Goal: Task Accomplishment & Management: Manage account settings

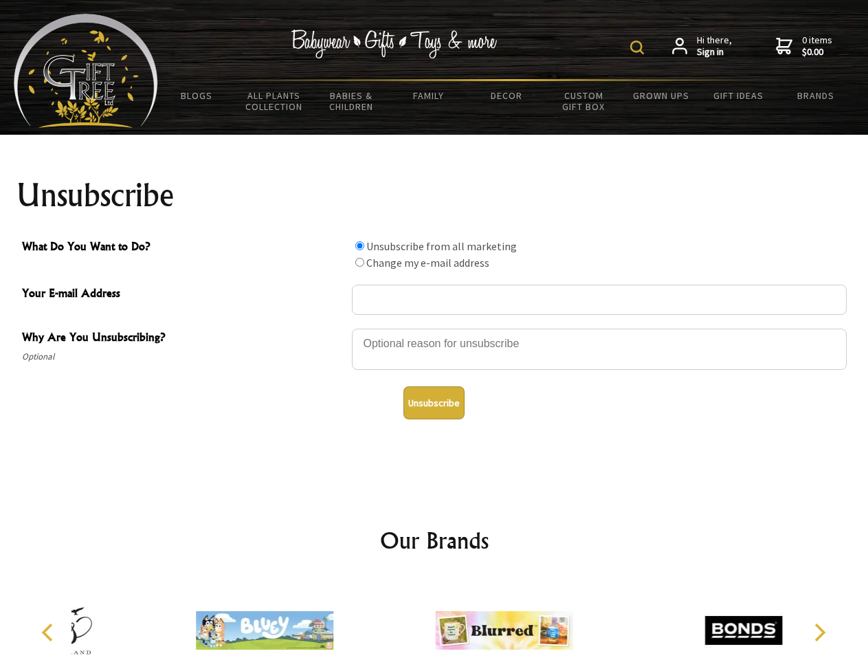
click at [639, 47] on img at bounding box center [637, 48] width 14 height 14
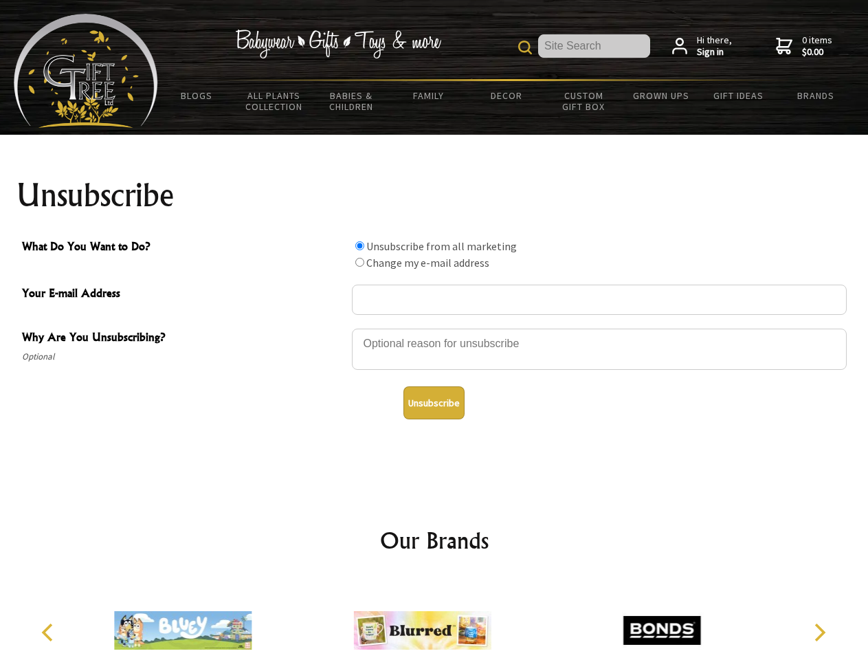
click at [435, 328] on div at bounding box center [599, 351] width 495 height 48
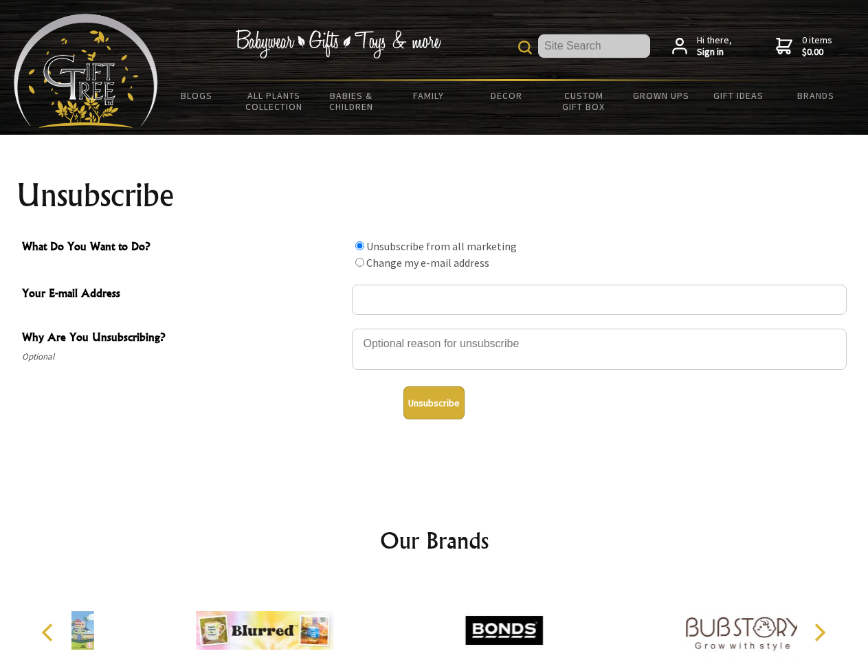
click at [360, 245] on input "What Do You Want to Do?" at bounding box center [359, 245] width 9 height 9
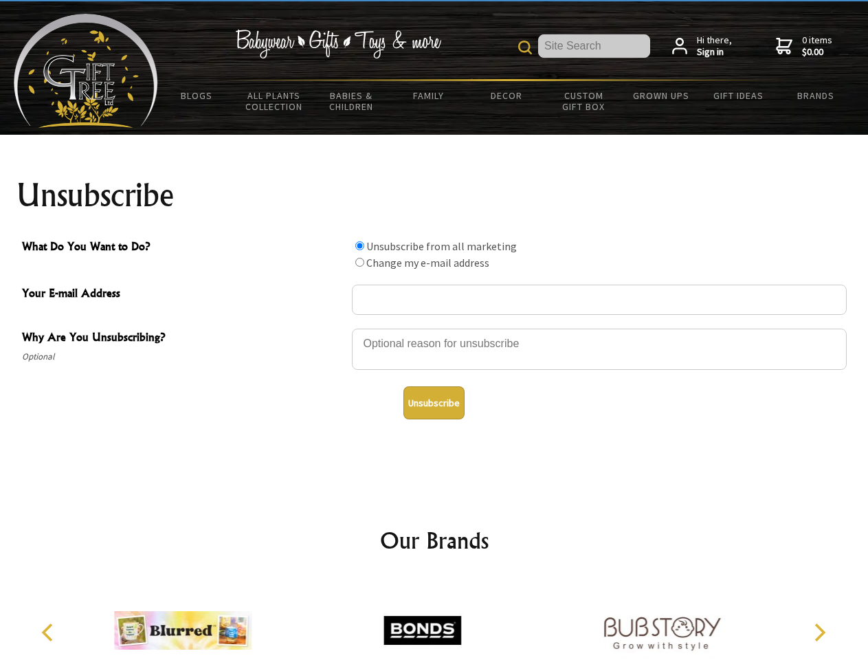
click at [360, 262] on input "What Do You Want to Do?" at bounding box center [359, 262] width 9 height 9
radio input "true"
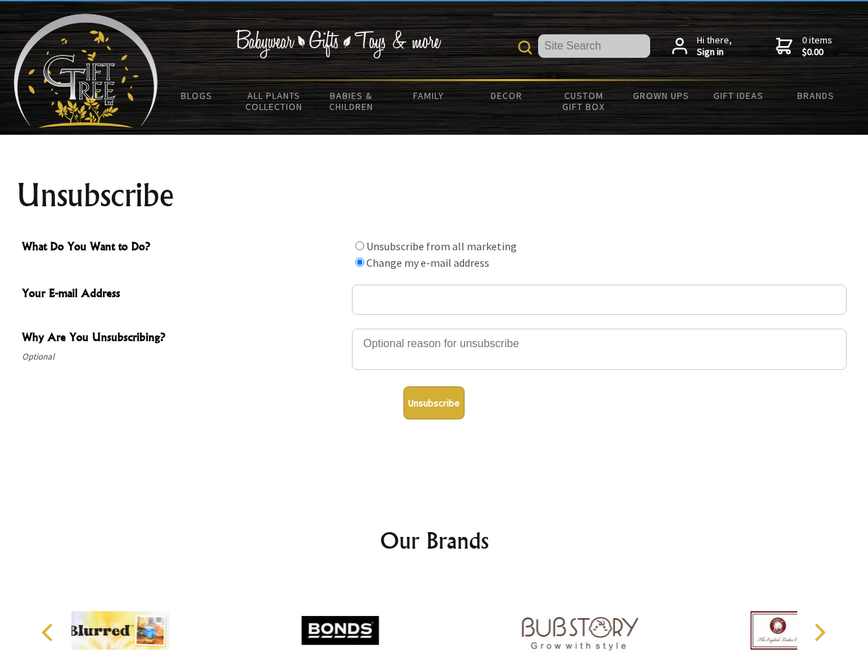
click at [434, 403] on button "Unsubscribe" at bounding box center [434, 402] width 61 height 33
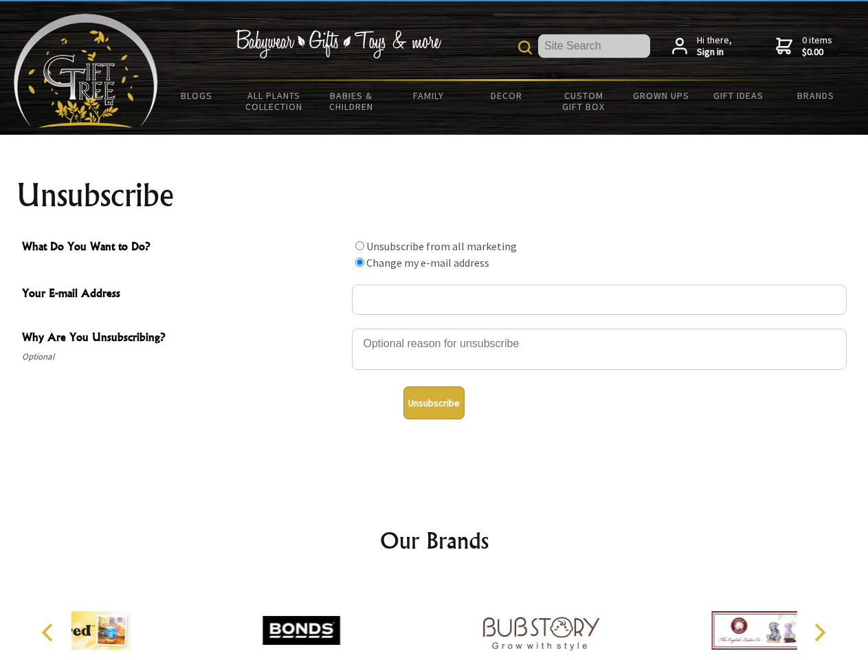
click at [435, 619] on div at bounding box center [540, 632] width 239 height 107
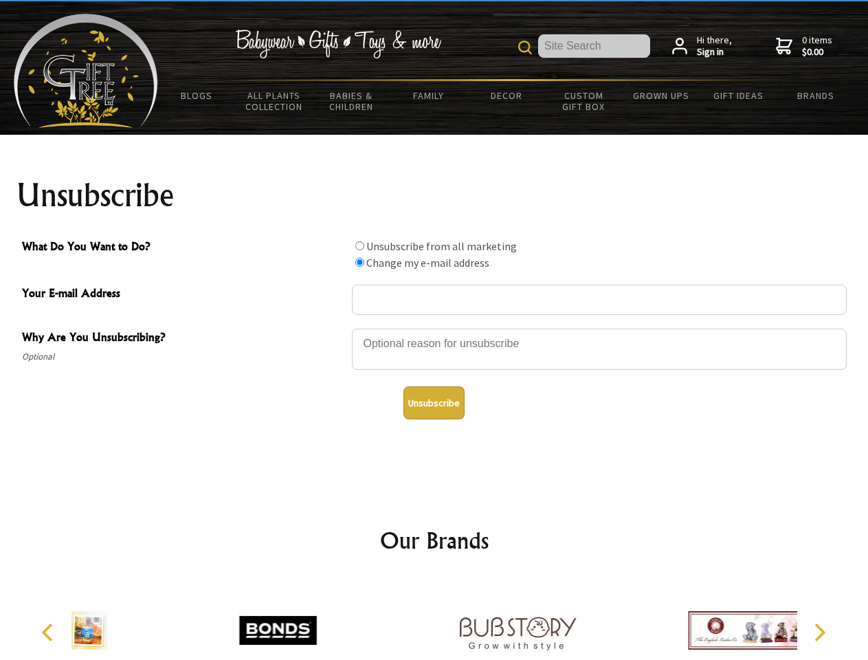
click at [50, 633] on icon "Previous" at bounding box center [49, 633] width 18 height 18
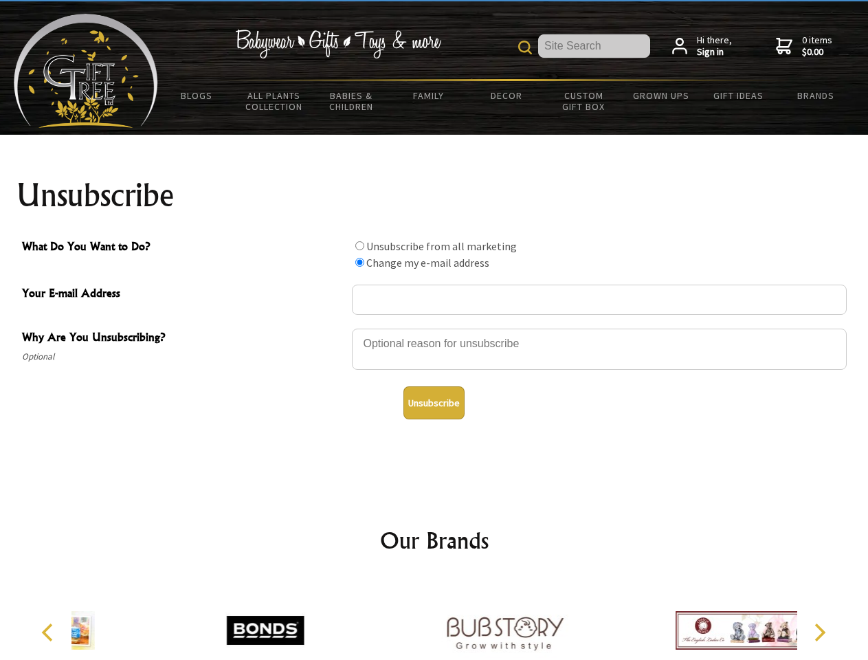
click at [820, 633] on icon "Next" at bounding box center [819, 633] width 18 height 18
